Goal: Information Seeking & Learning: Compare options

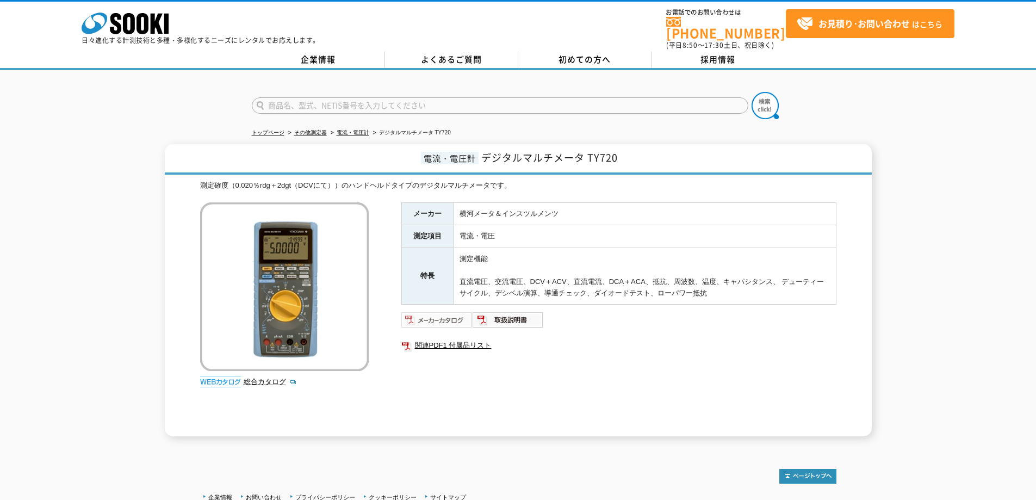
click at [449, 311] on img at bounding box center [436, 319] width 71 height 17
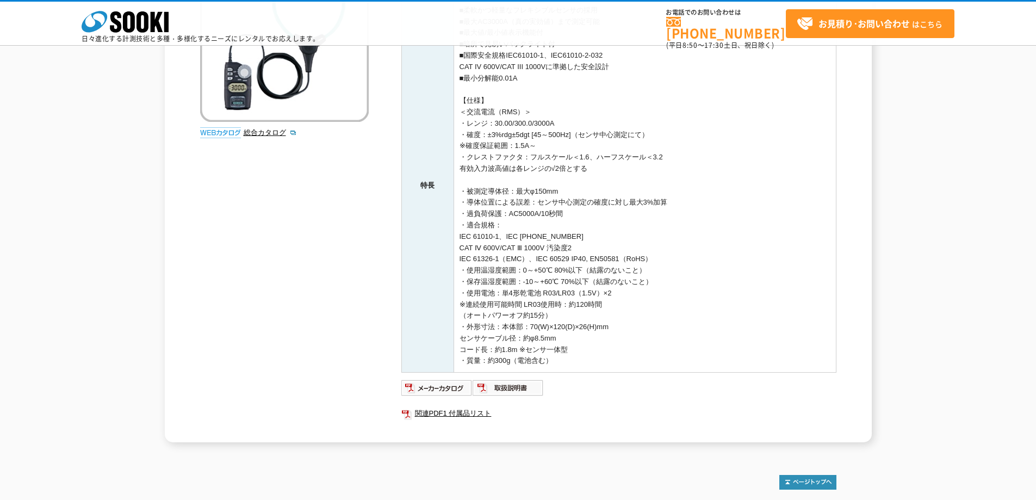
scroll to position [218, 0]
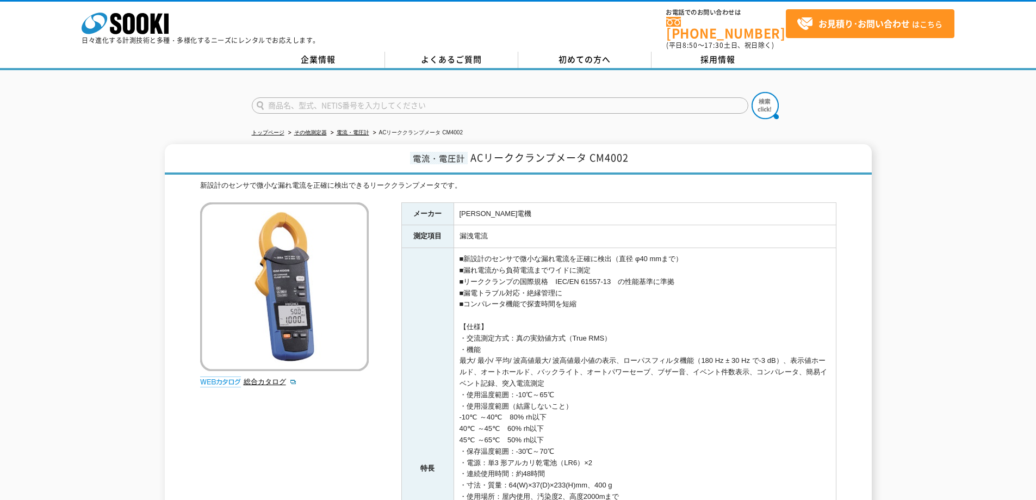
click at [151, 178] on div "電流・電圧計 ACリーククランプメータ CM4002 新設計のセンサで微小な漏れ電流を正確に検出できるリーククランプメータです。 総合カタログ メーカー 日置…" at bounding box center [518, 451] width 1036 height 614
